Goal: Information Seeking & Learning: Learn about a topic

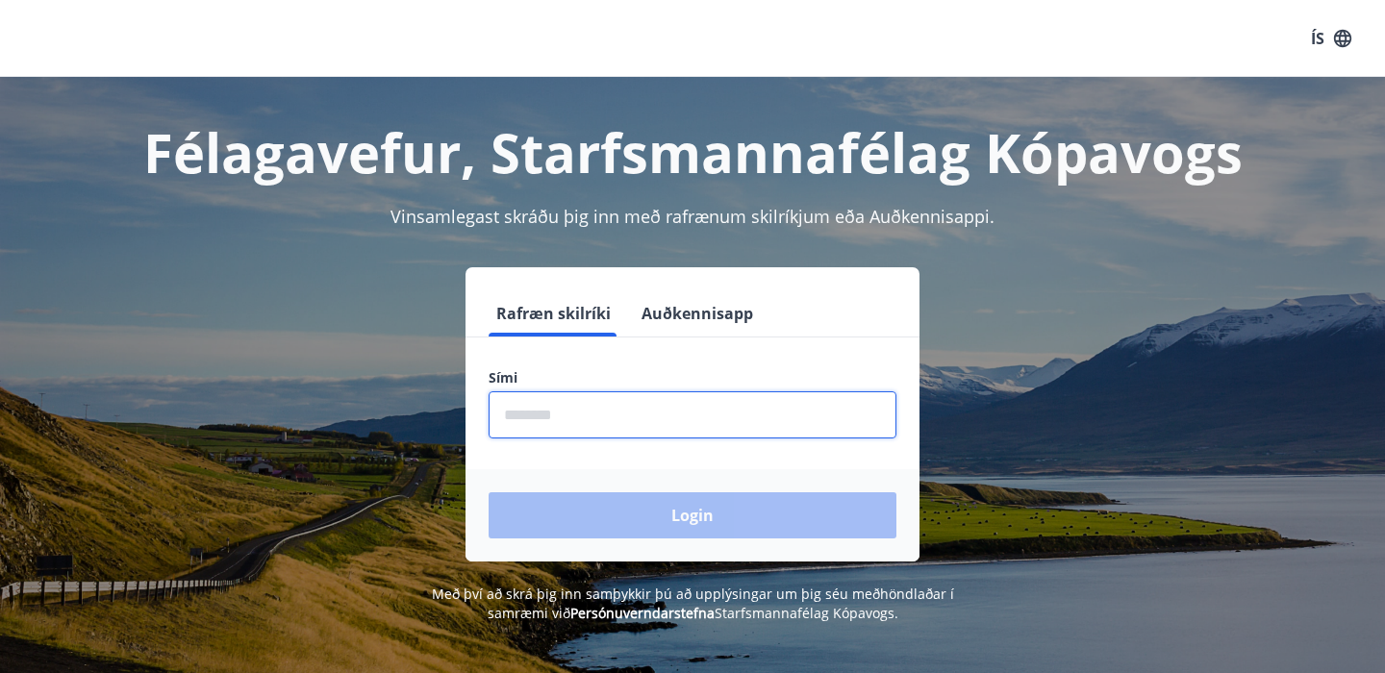
click at [677, 419] on input "phone" at bounding box center [693, 415] width 408 height 47
type input "********"
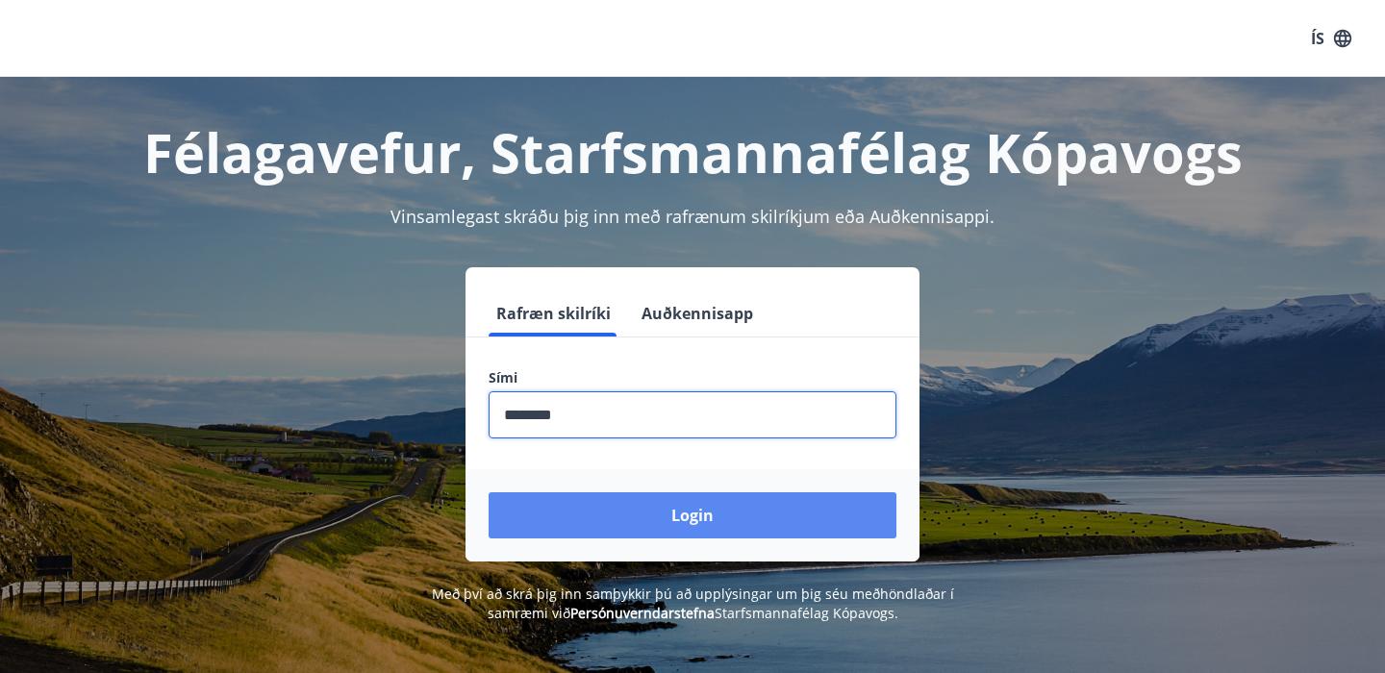
click at [657, 519] on button "Login" at bounding box center [693, 516] width 408 height 46
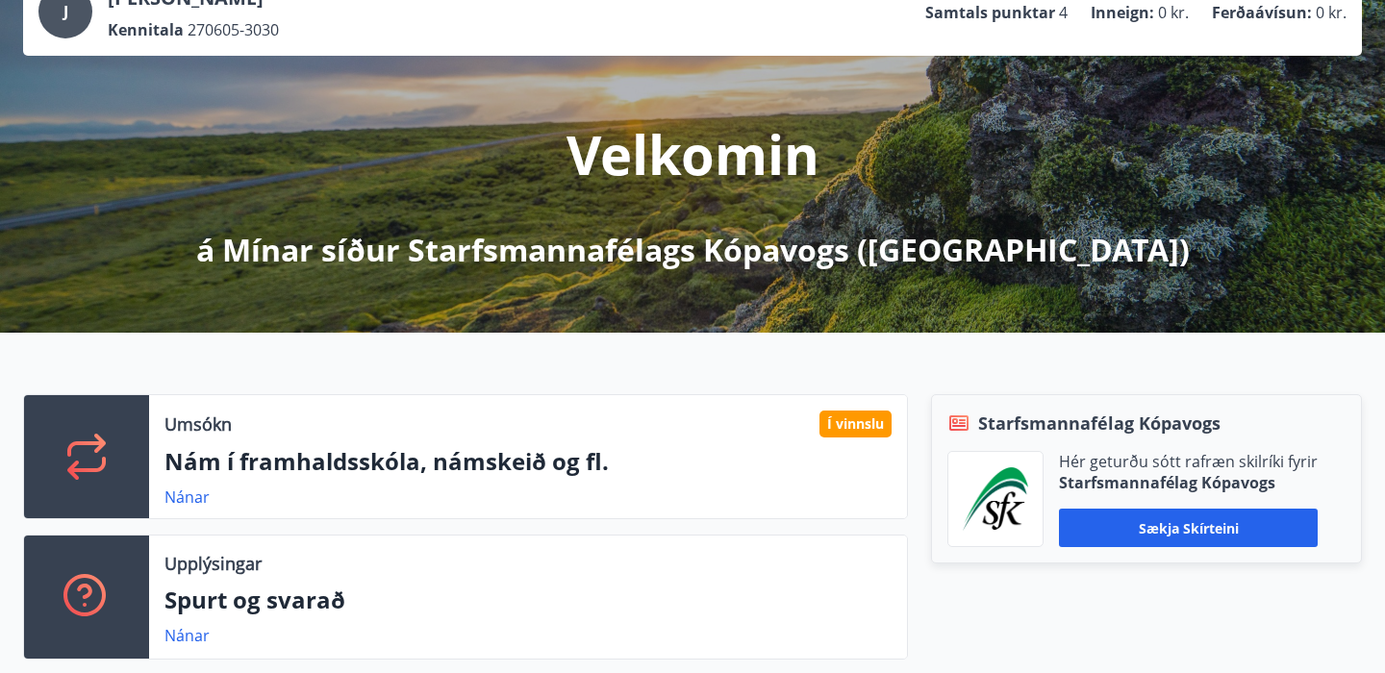
scroll to position [298, 0]
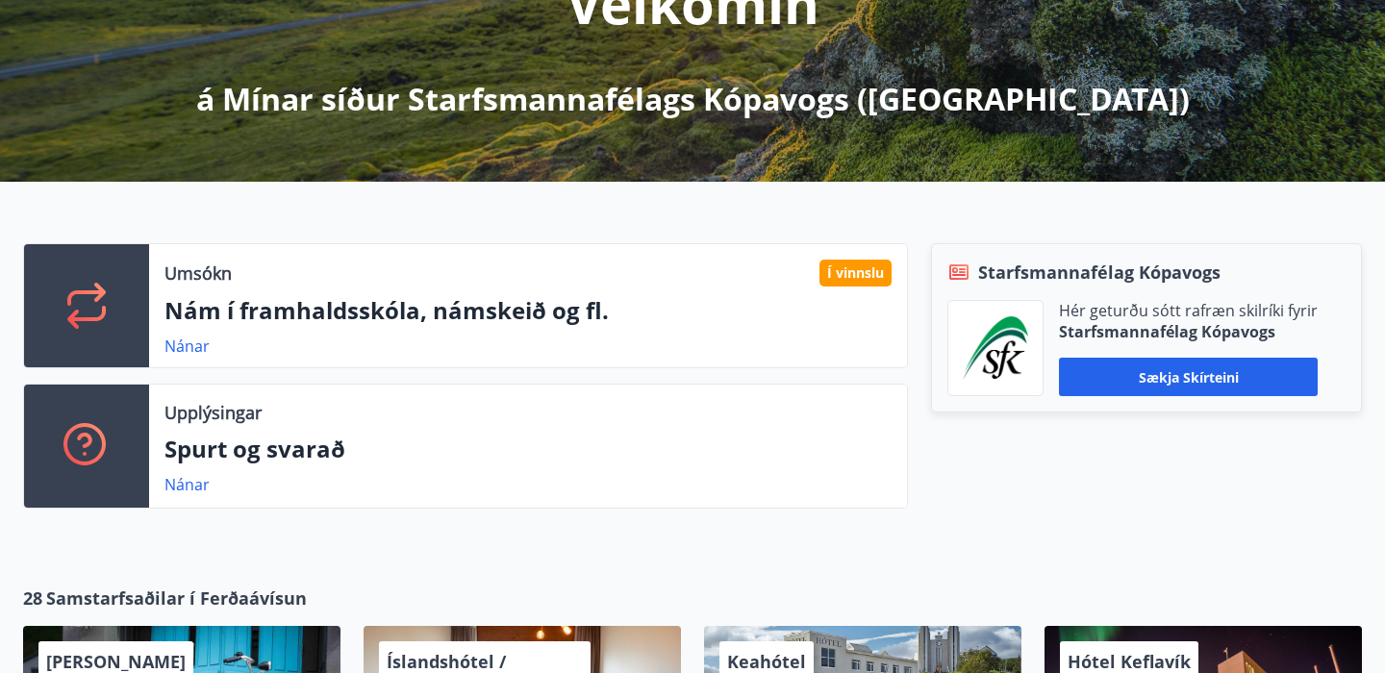
click at [208, 357] on div "Nánar" at bounding box center [194, 346] width 61 height 23
click at [197, 356] on link "Nánar" at bounding box center [186, 346] width 45 height 21
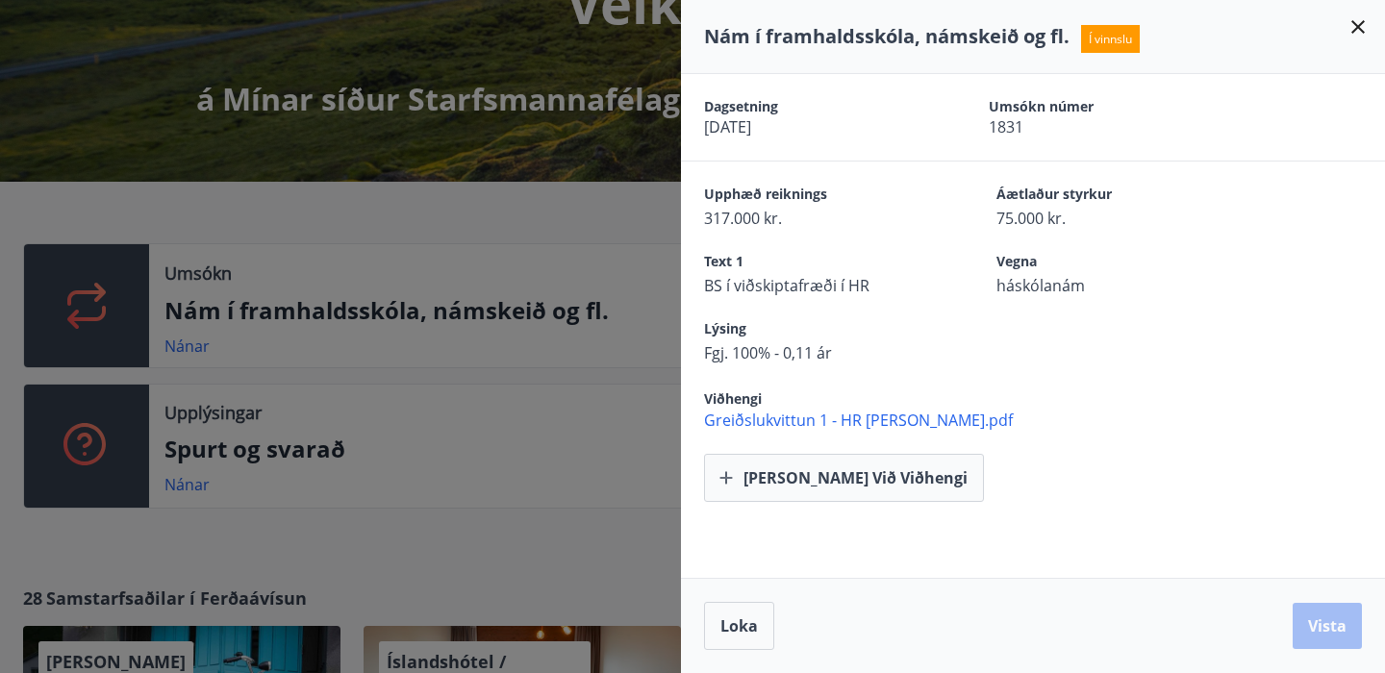
click at [1352, 45] on div "Nám í framhaldsskóla, námskeið og fl. Í vinnslu" at bounding box center [1033, 36] width 658 height 27
click at [1352, 38] on icon at bounding box center [1358, 26] width 23 height 23
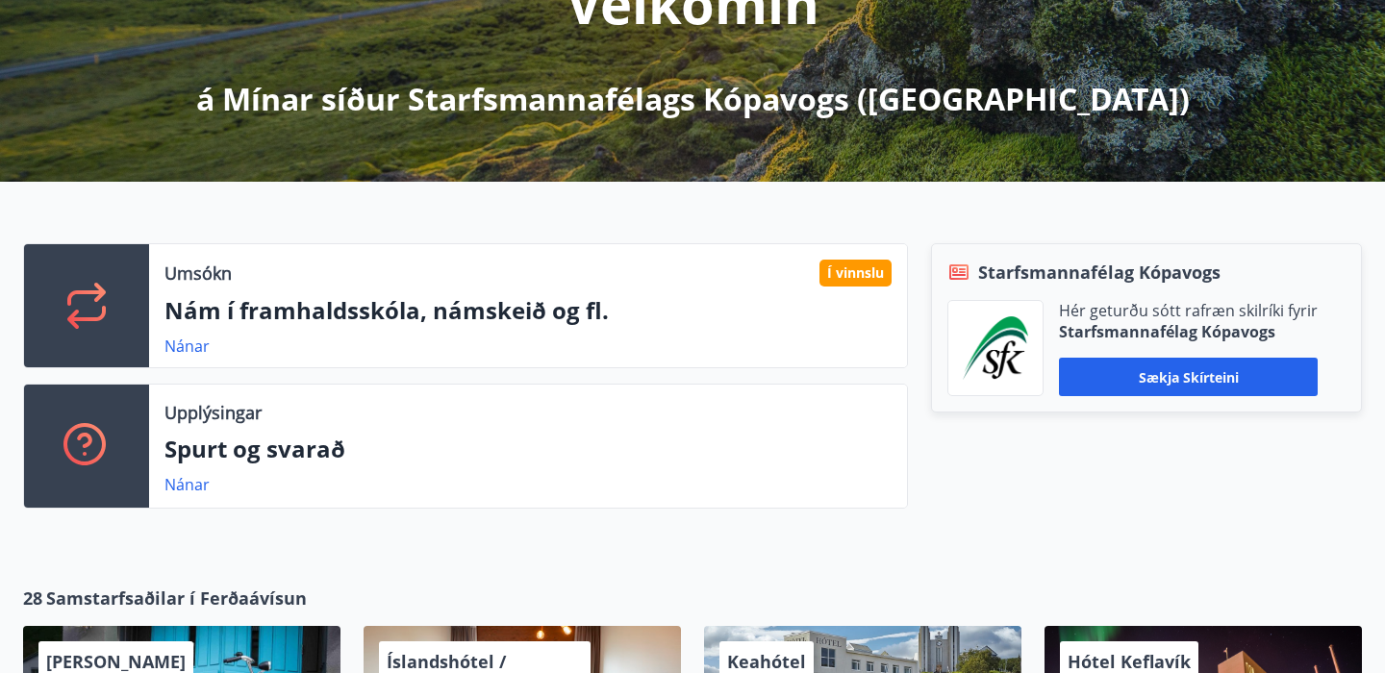
scroll to position [0, 0]
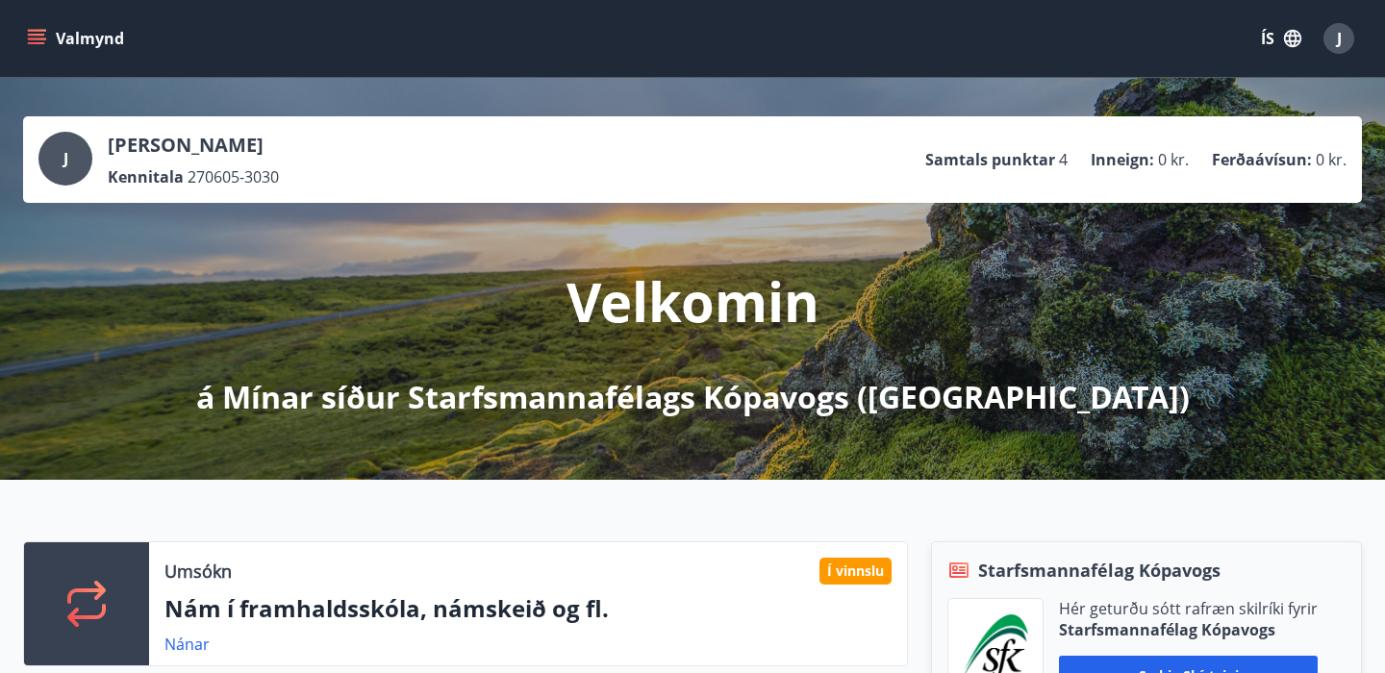
click at [51, 67] on div "Valmynd ÍS J" at bounding box center [692, 38] width 1385 height 77
click at [42, 39] on icon "menu" at bounding box center [38, 39] width 21 height 2
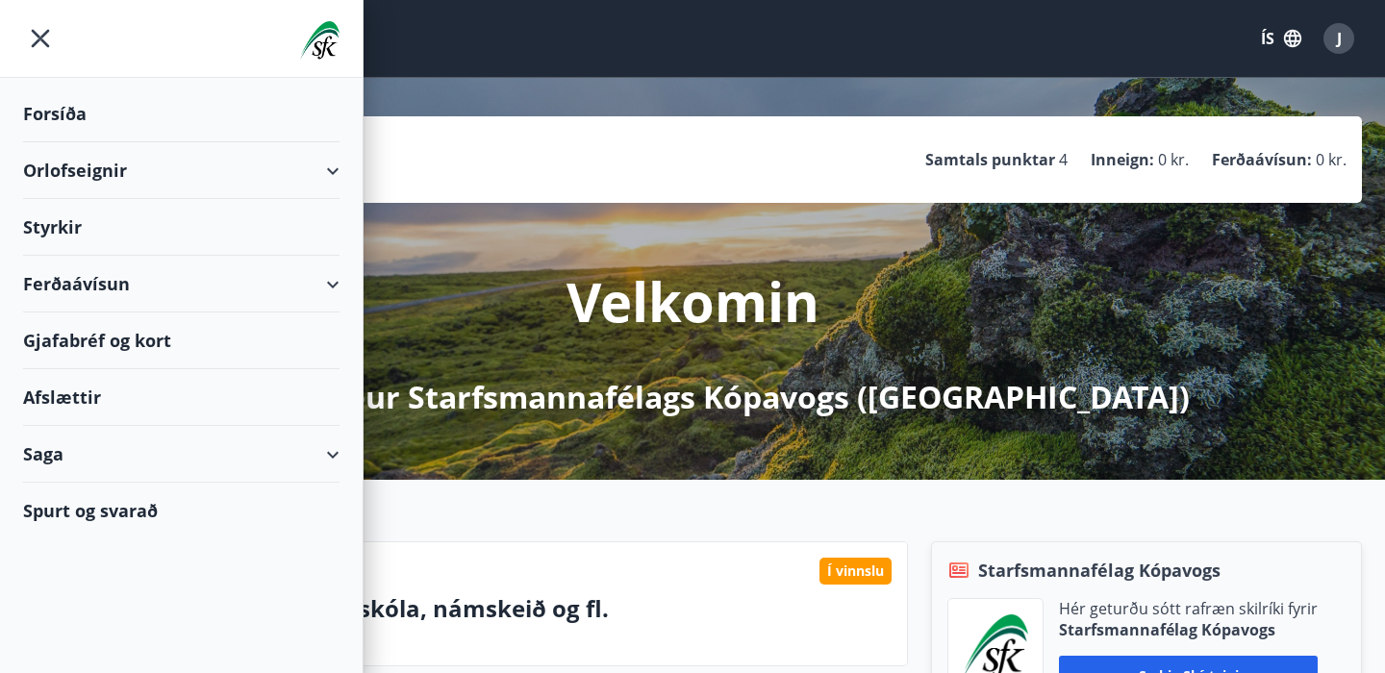
click at [78, 234] on div "Styrkir" at bounding box center [181, 227] width 316 height 57
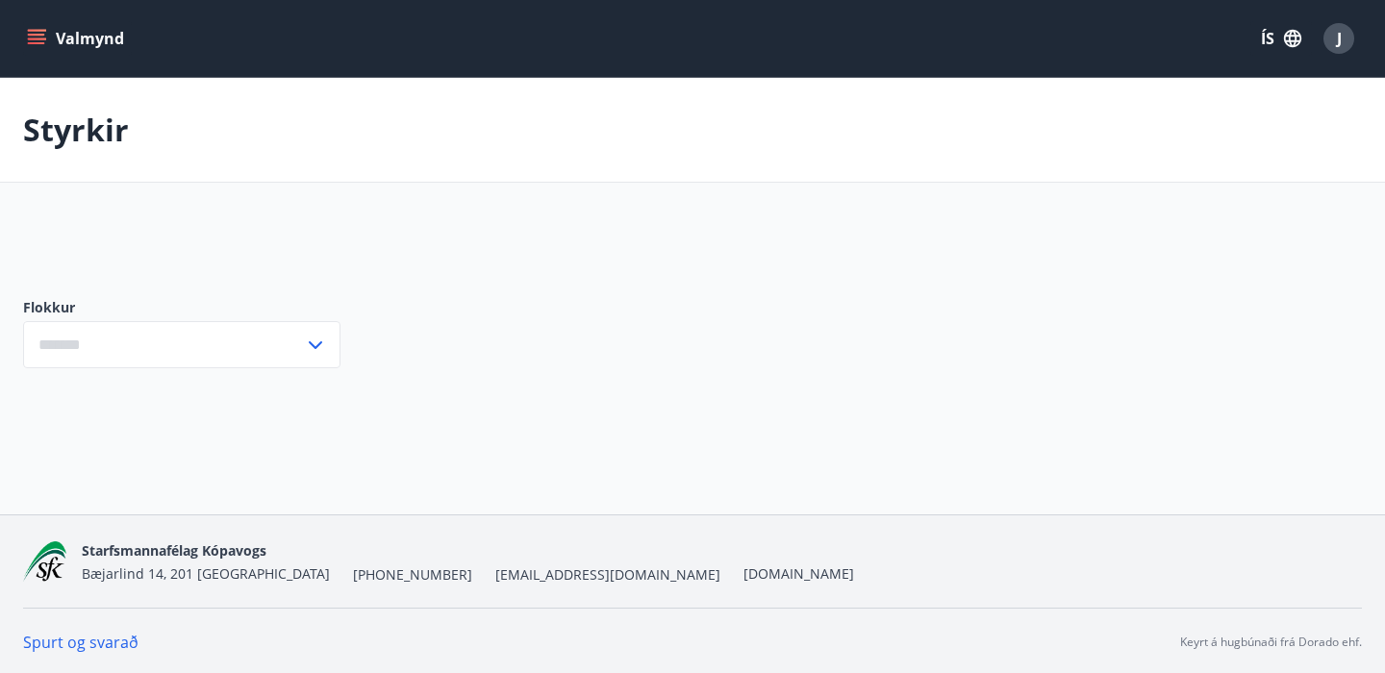
type input "***"
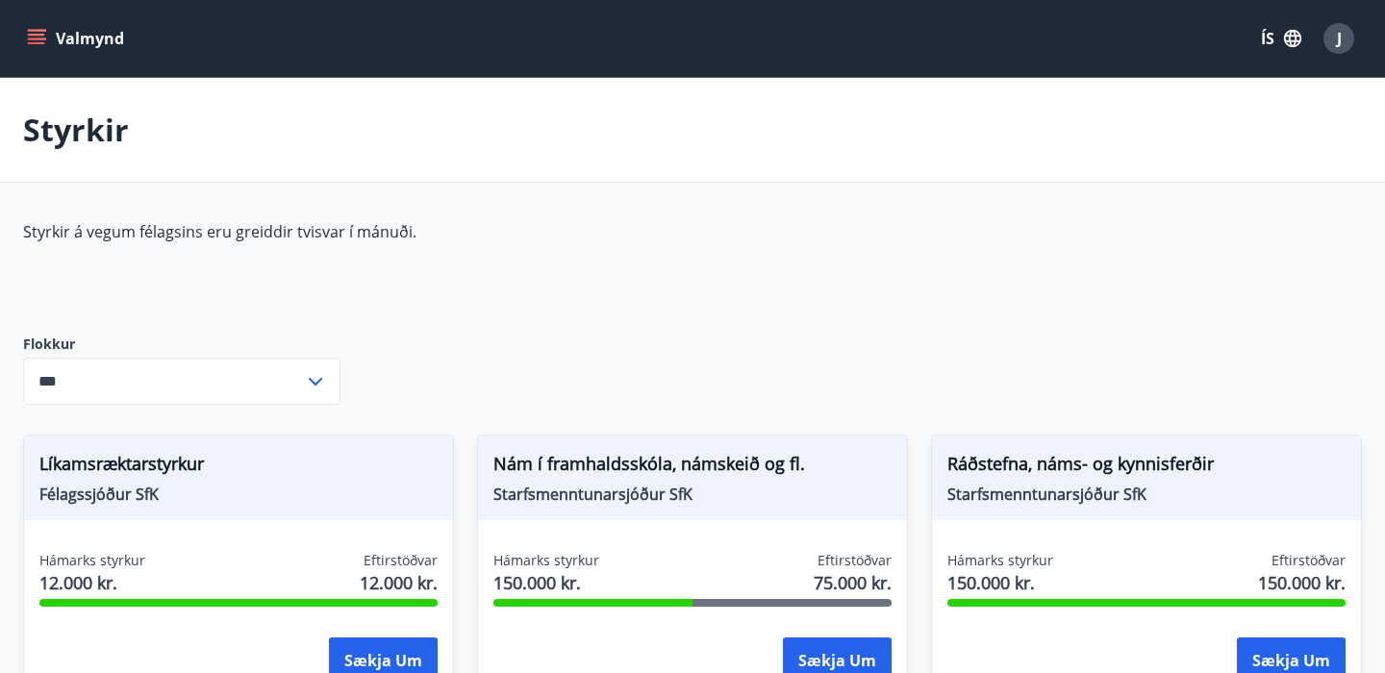
scroll to position [262, 0]
